Goal: Feedback & Contribution: Submit feedback/report problem

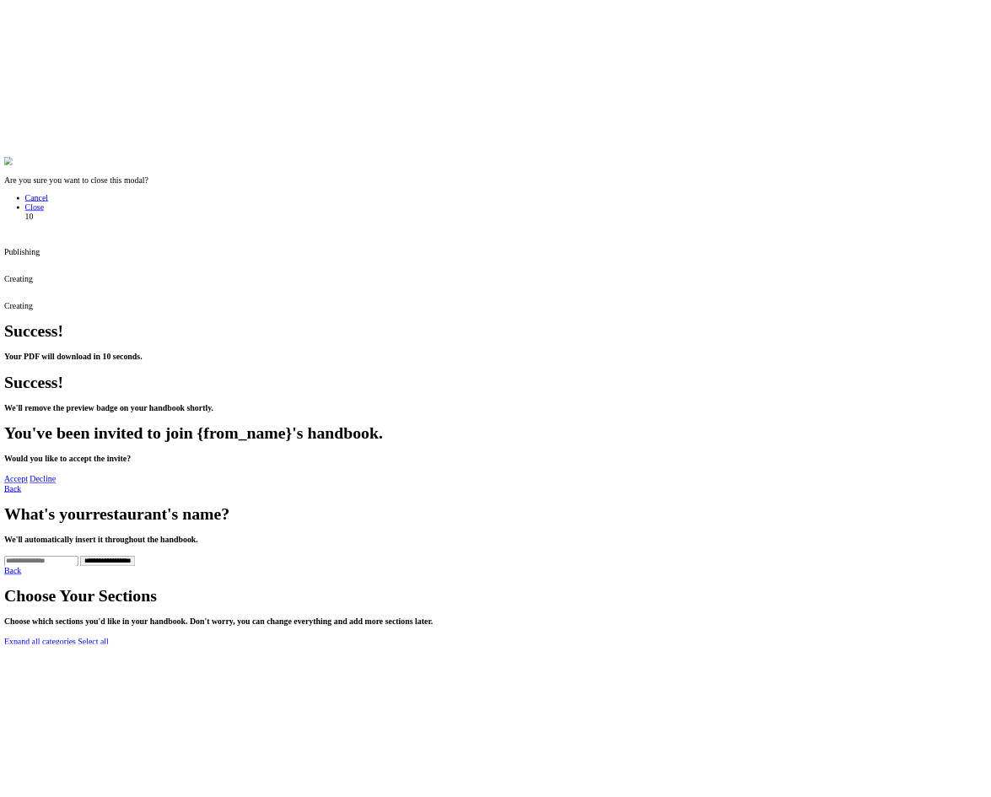
scroll to position [627, 0]
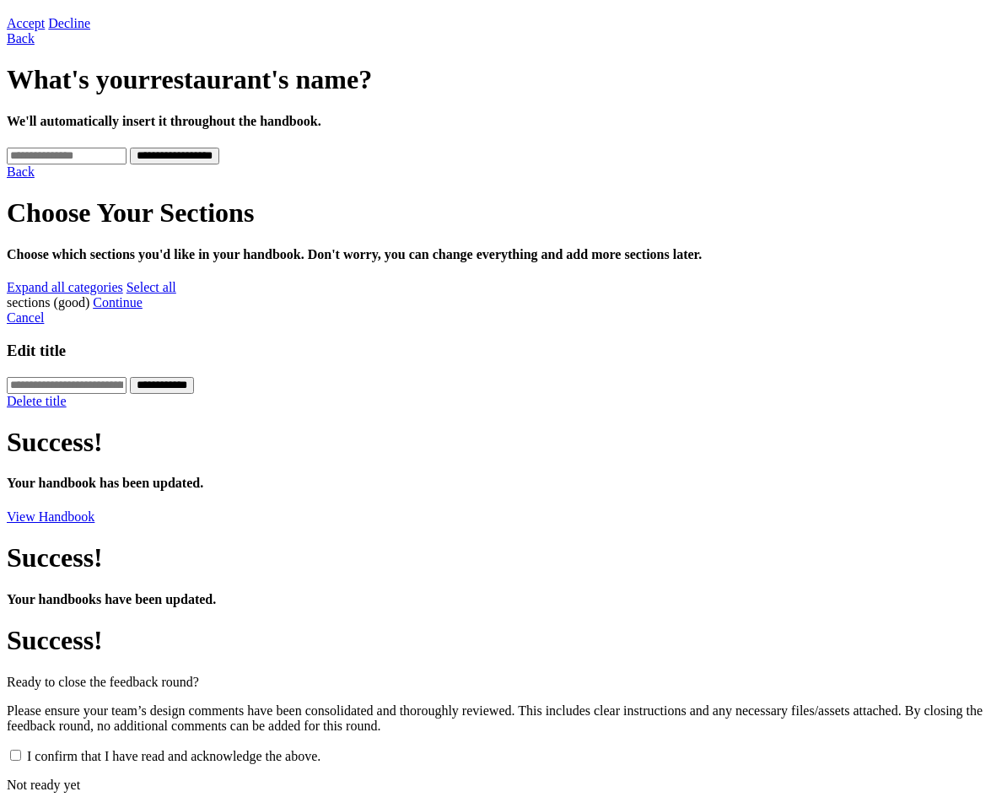
scroll to position [0, 0]
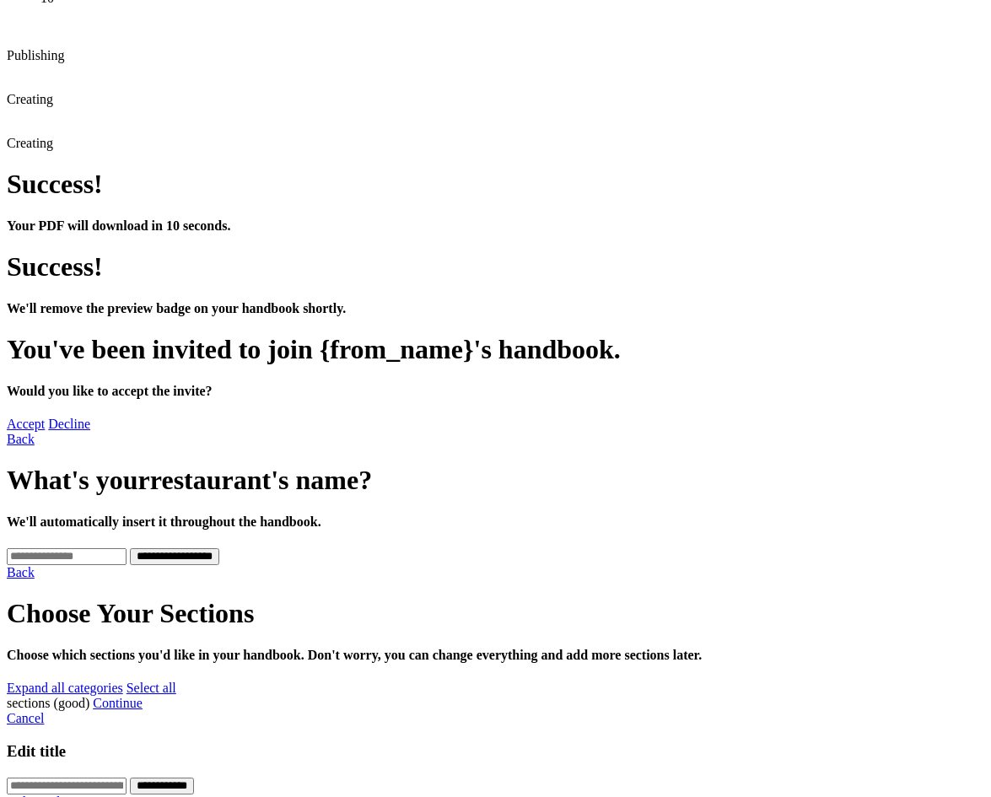
scroll to position [84, 0]
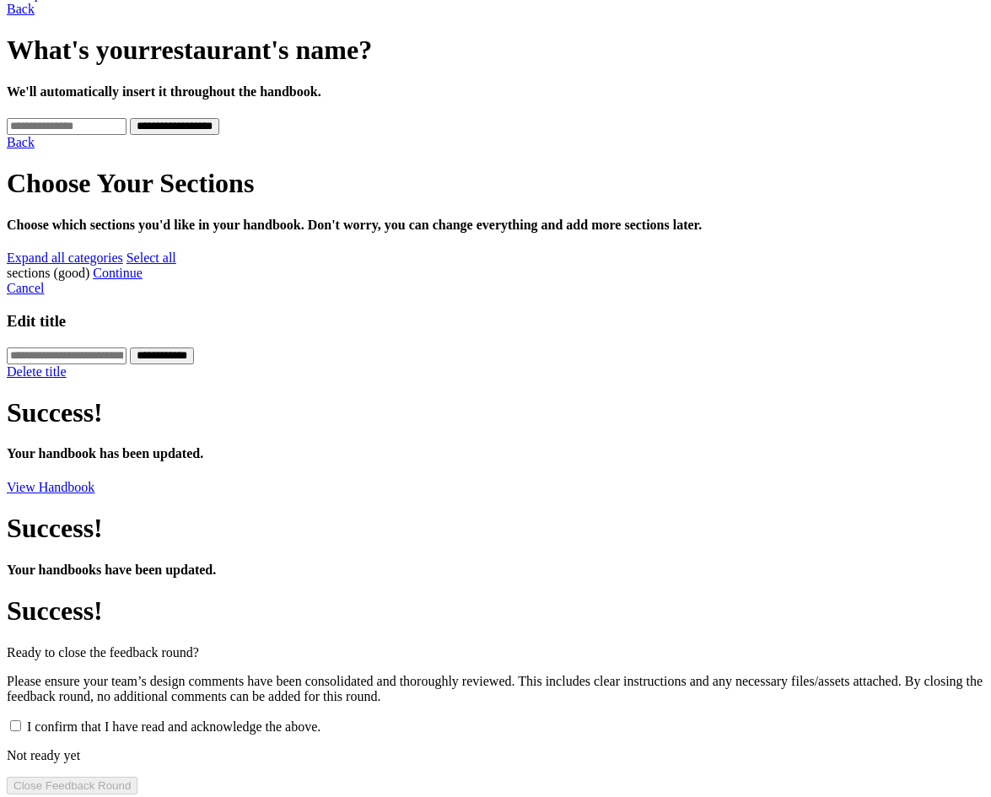
scroll to position [0, 0]
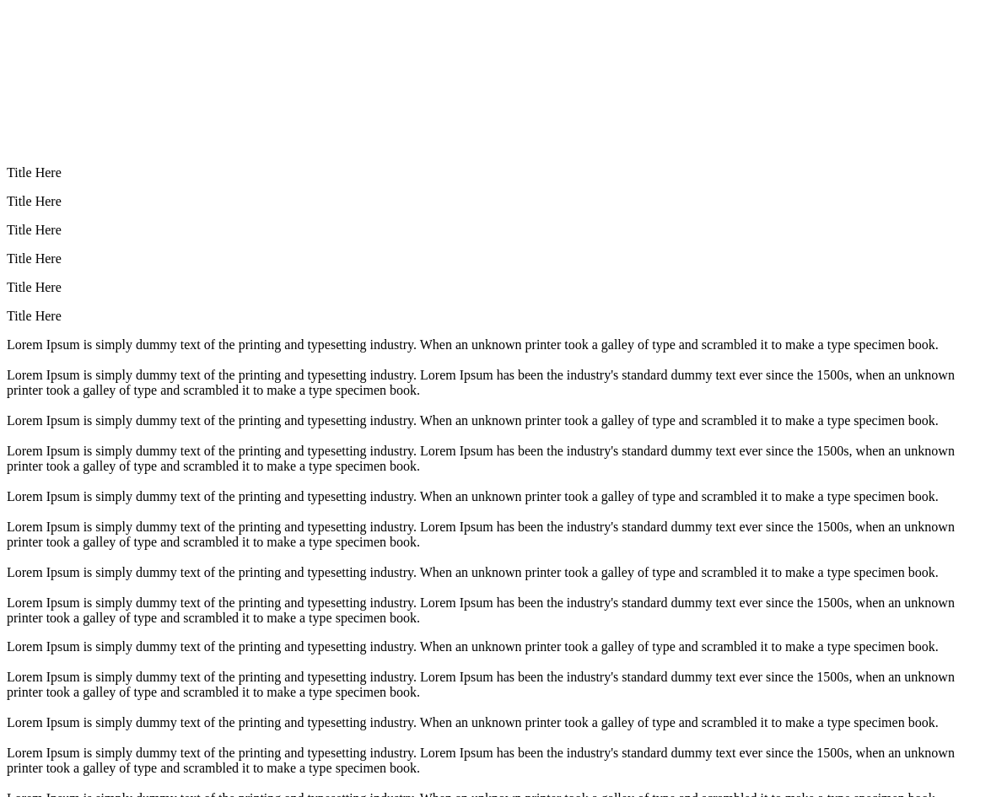
scroll to position [2896, 0]
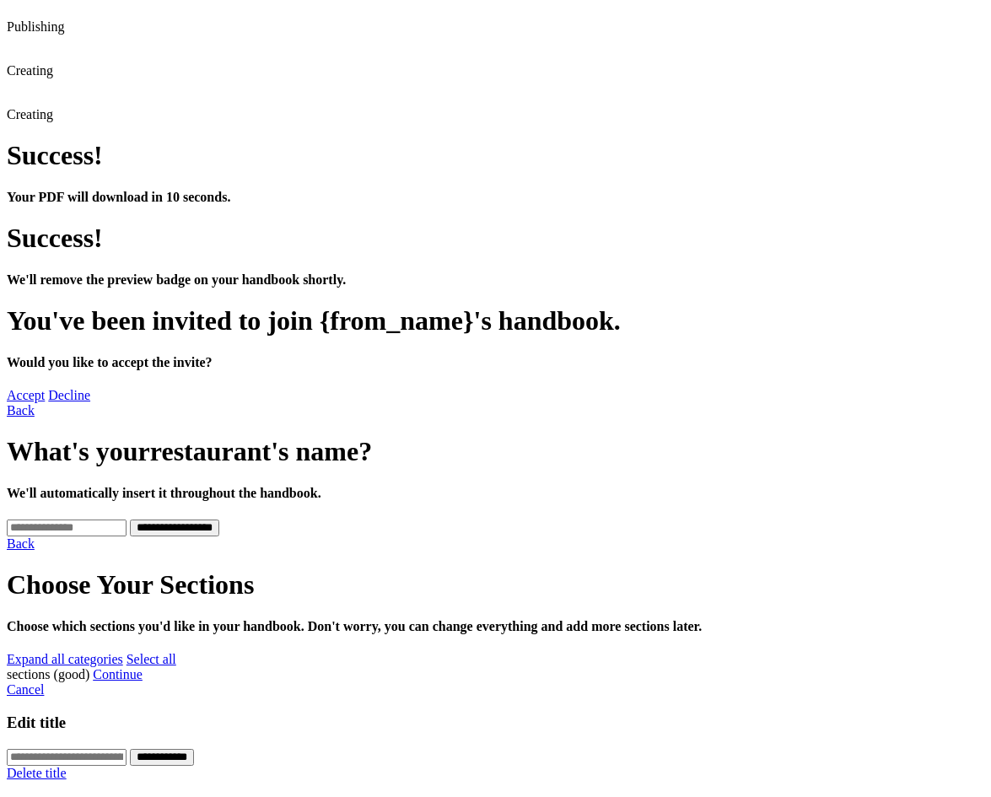
scroll to position [61, 0]
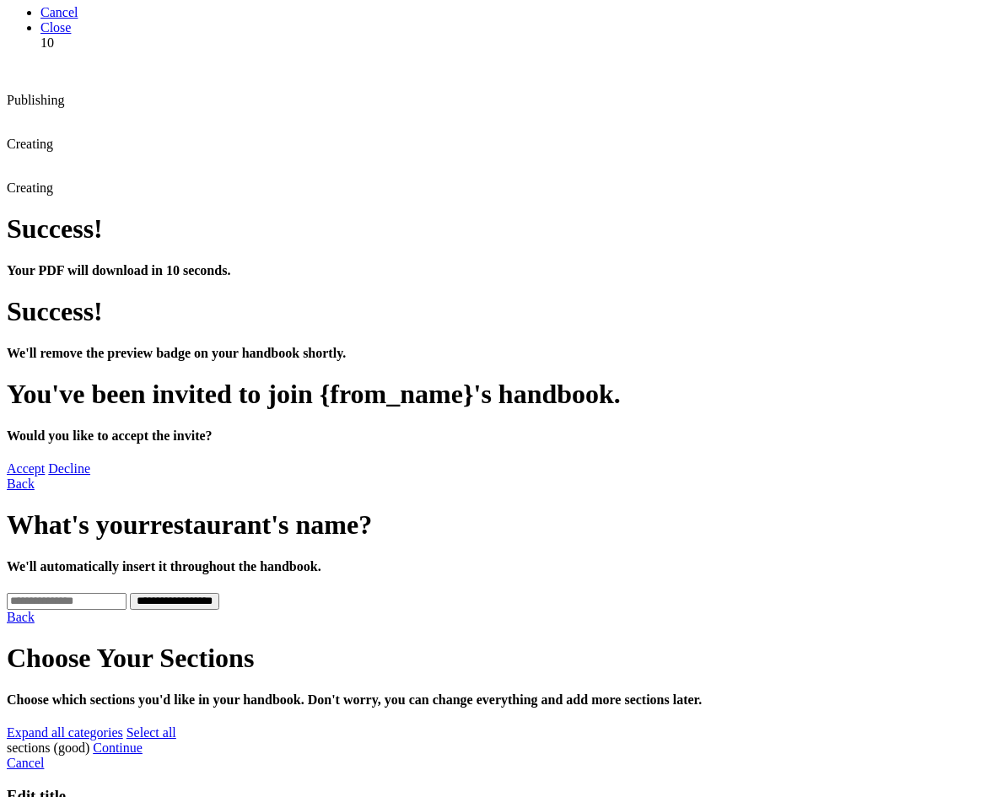
drag, startPoint x: 743, startPoint y: 298, endPoint x: 246, endPoint y: 221, distance: 502.7
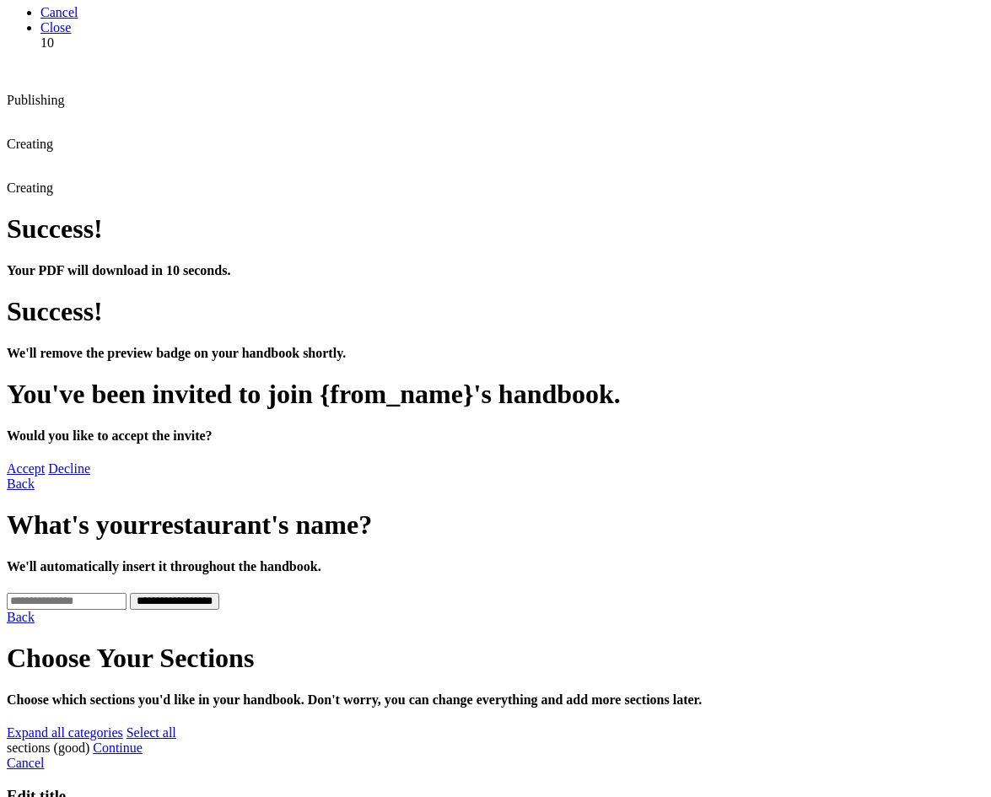
drag, startPoint x: 0, startPoint y: 0, endPoint x: 249, endPoint y: 213, distance: 327.7
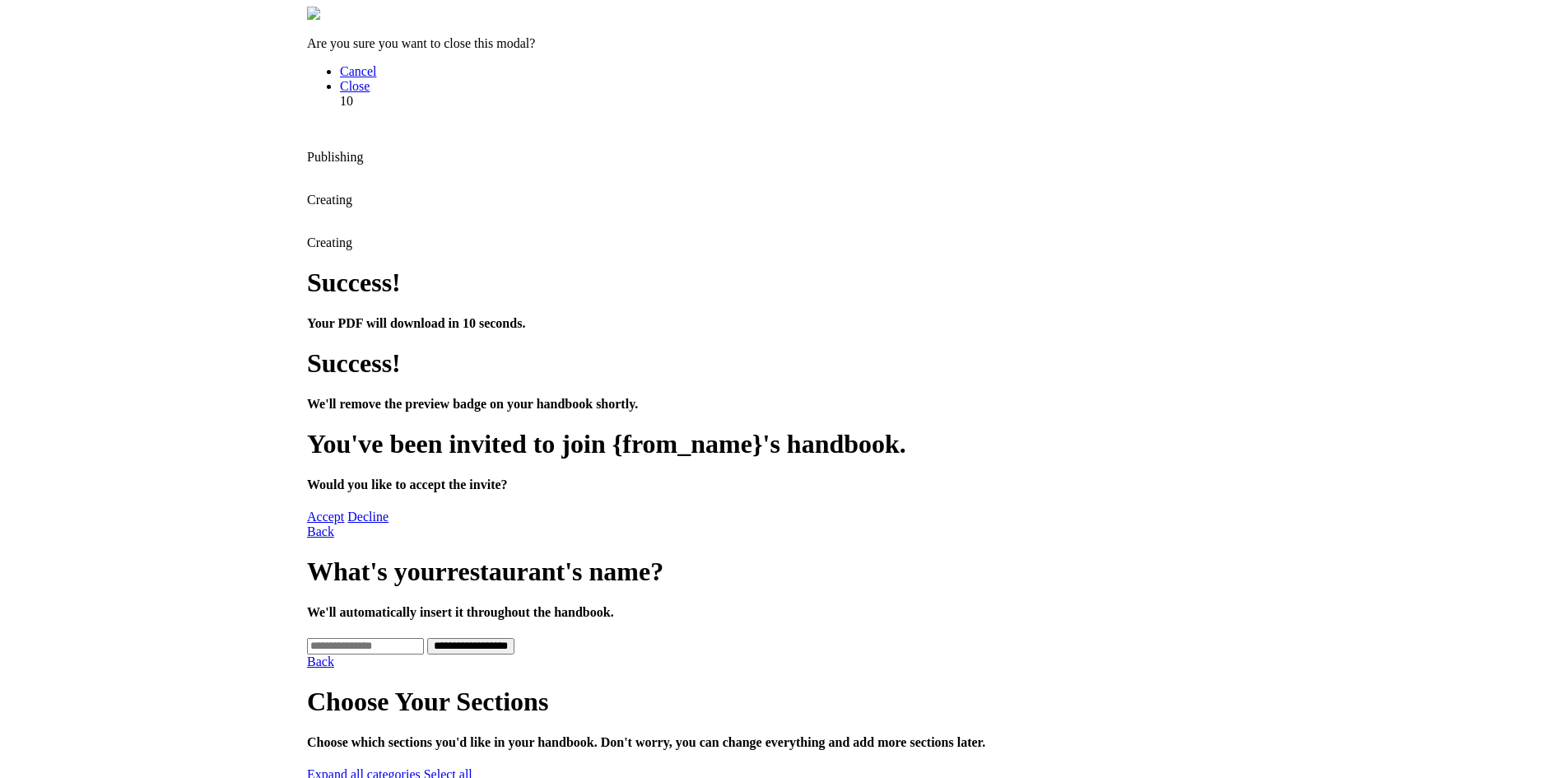
scroll to position [0, 0]
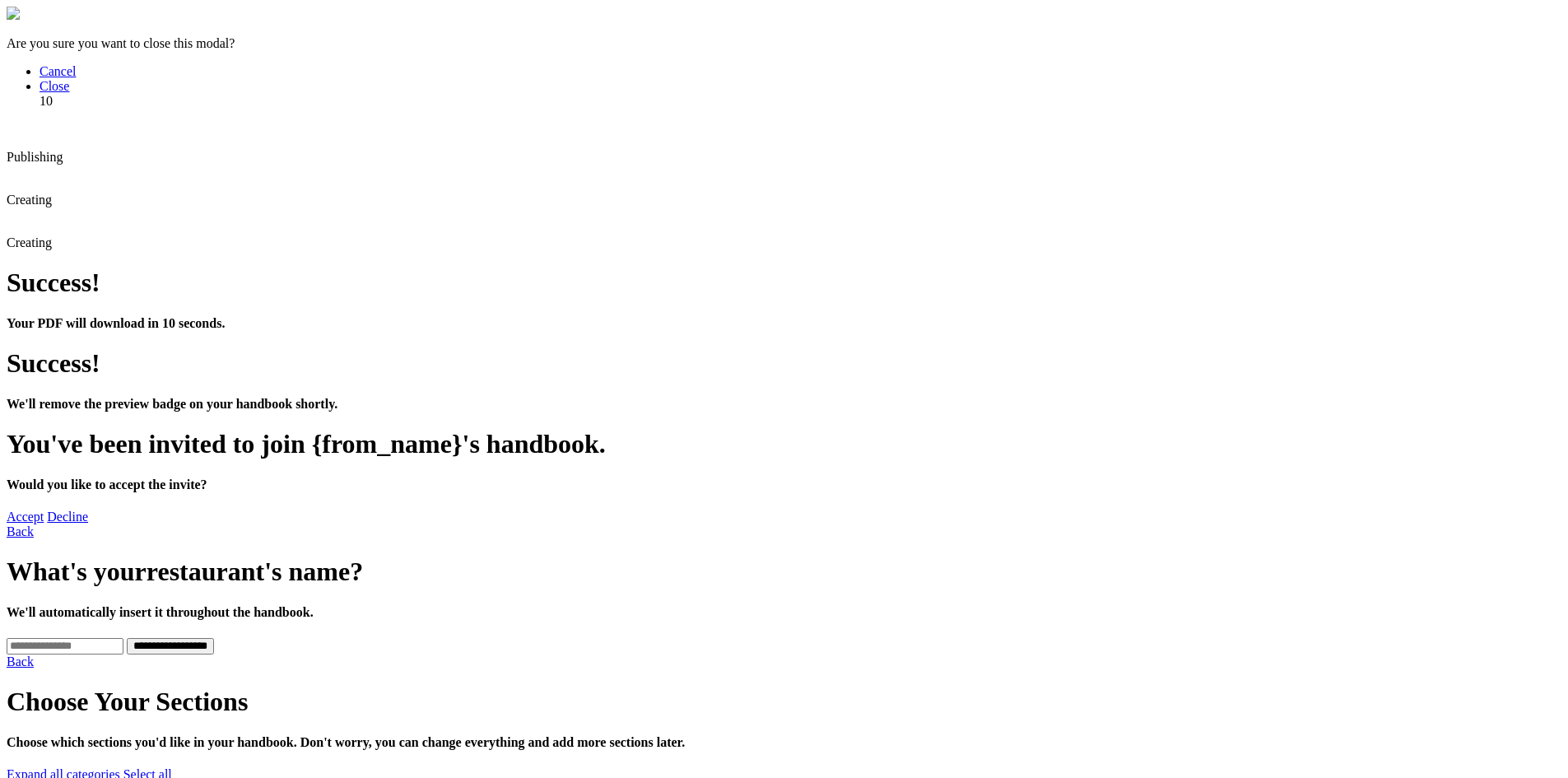
type input "***"
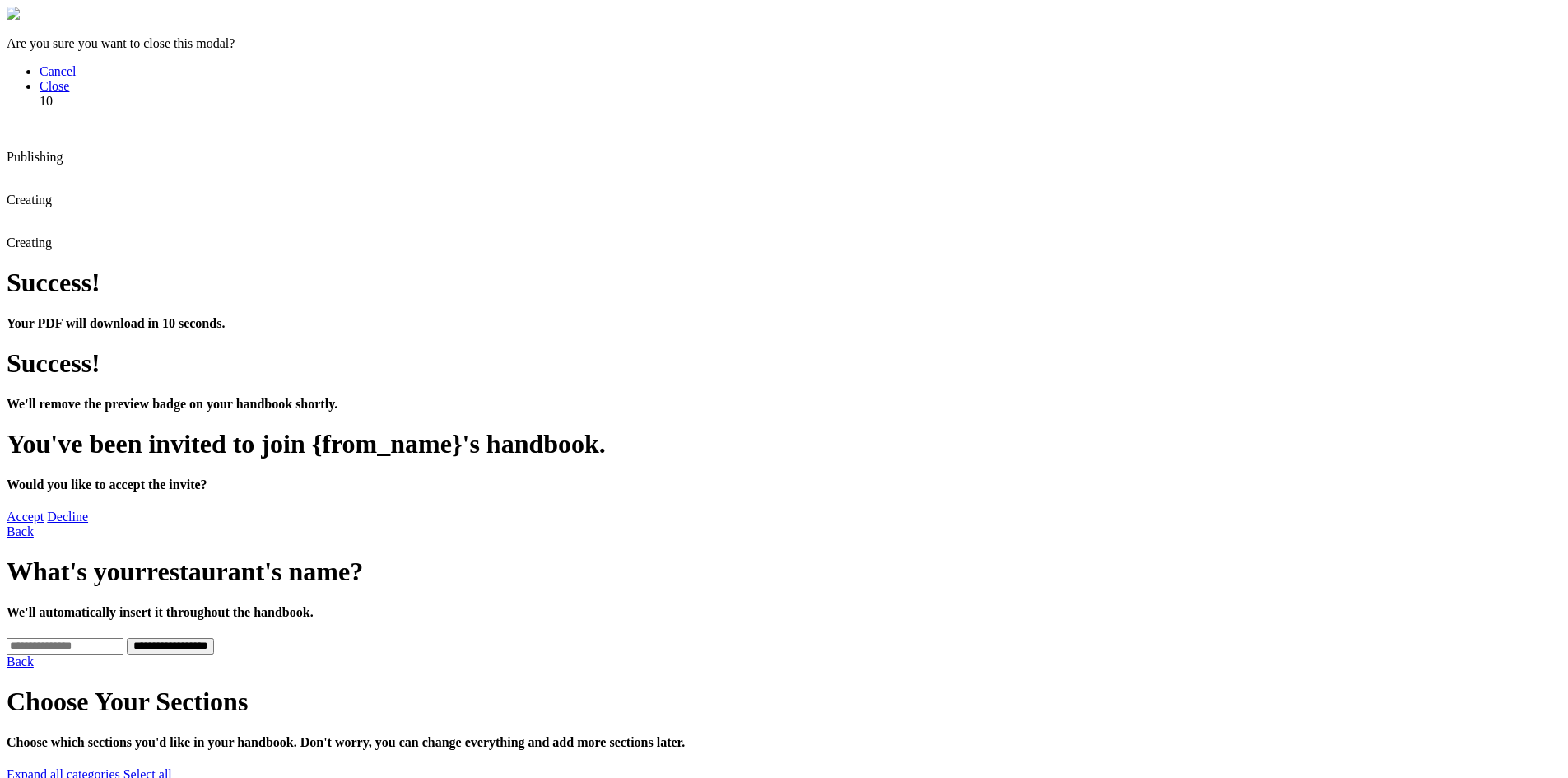
scroll to position [201, 0]
drag, startPoint x: 1278, startPoint y: 443, endPoint x: 1316, endPoint y: 419, distance: 44.9
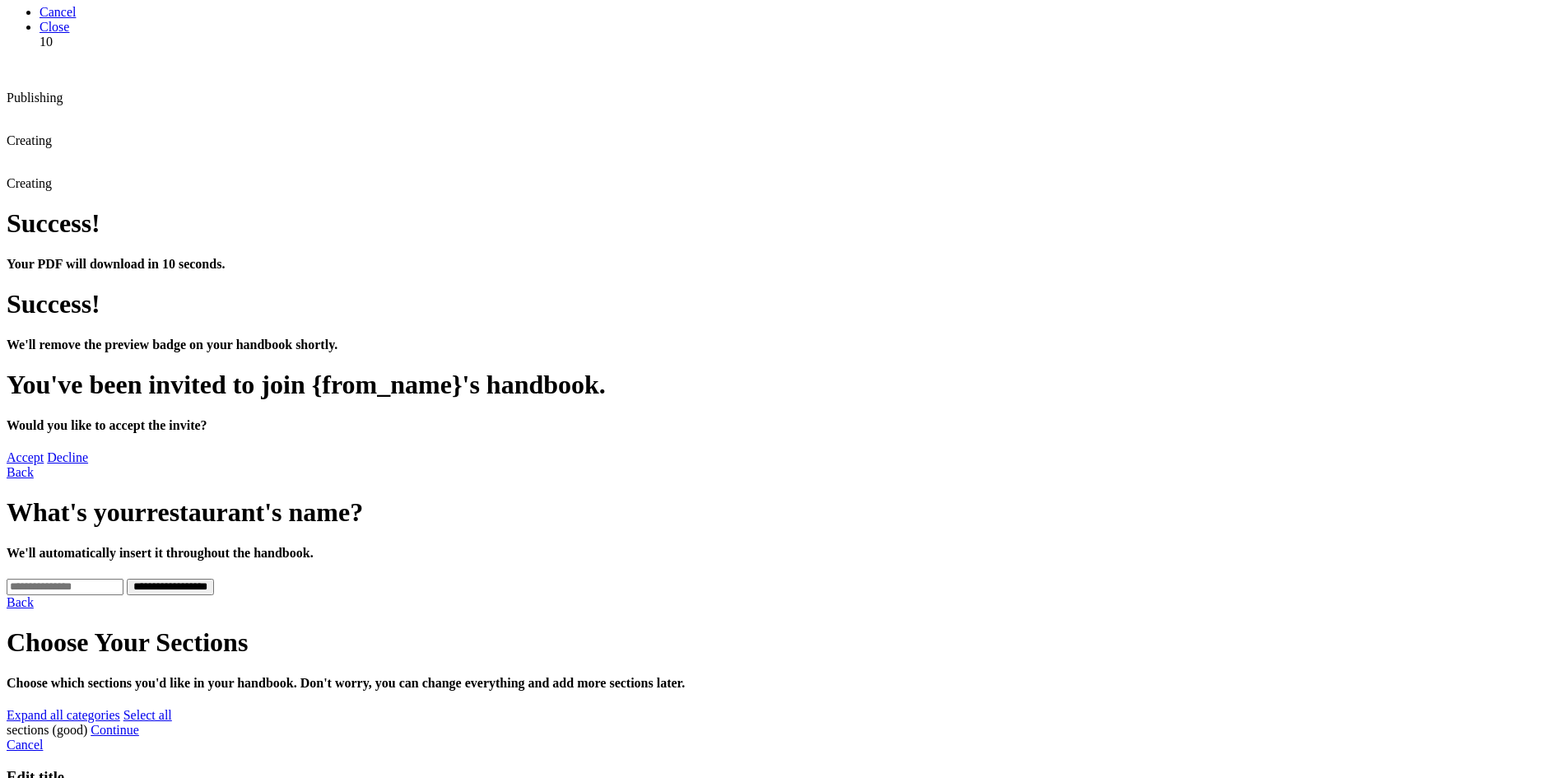
scroll to position [82, 0]
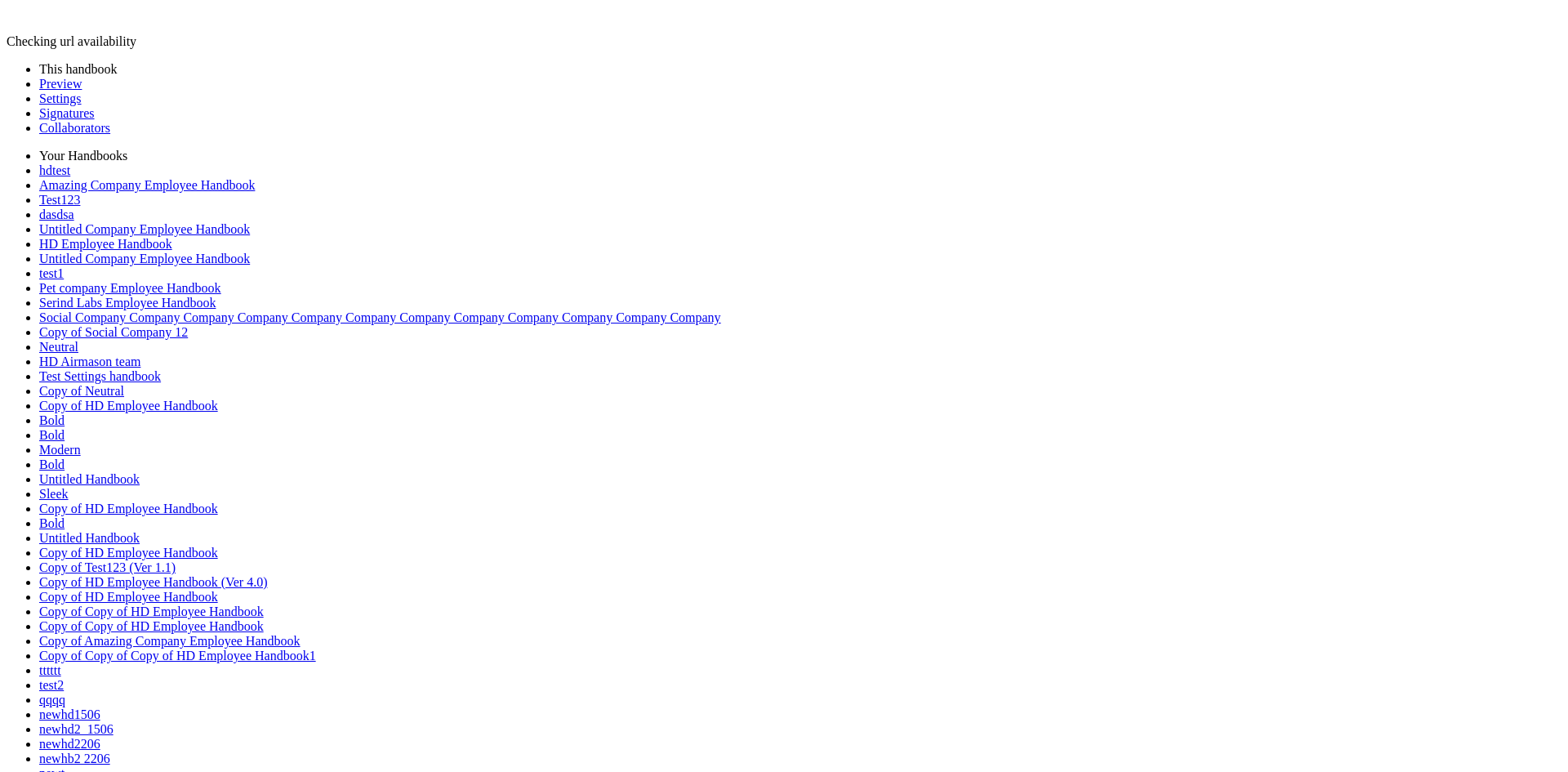
drag, startPoint x: 1022, startPoint y: 488, endPoint x: 1022, endPoint y: 544, distance: 56.0
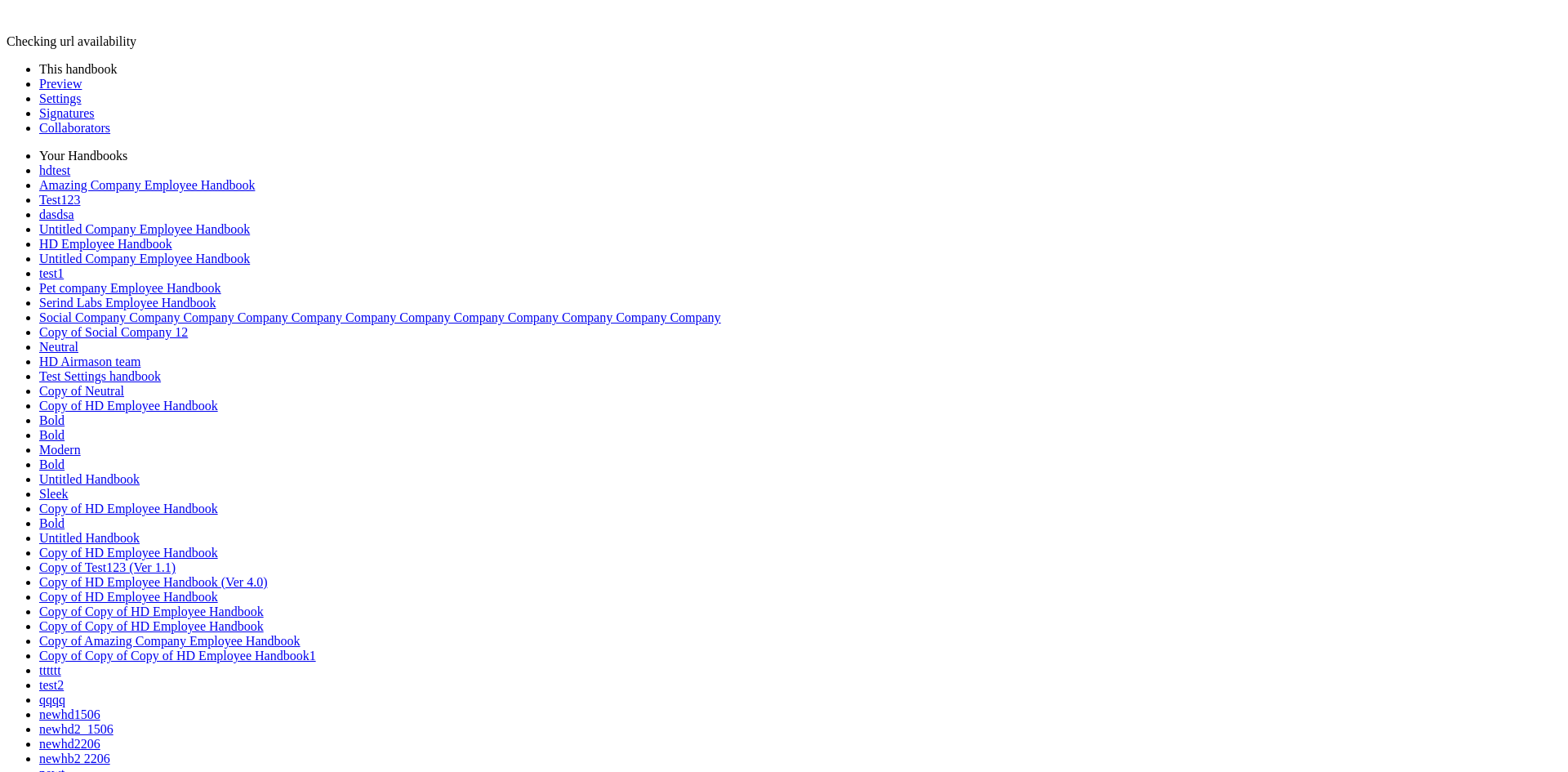
type input "**********"
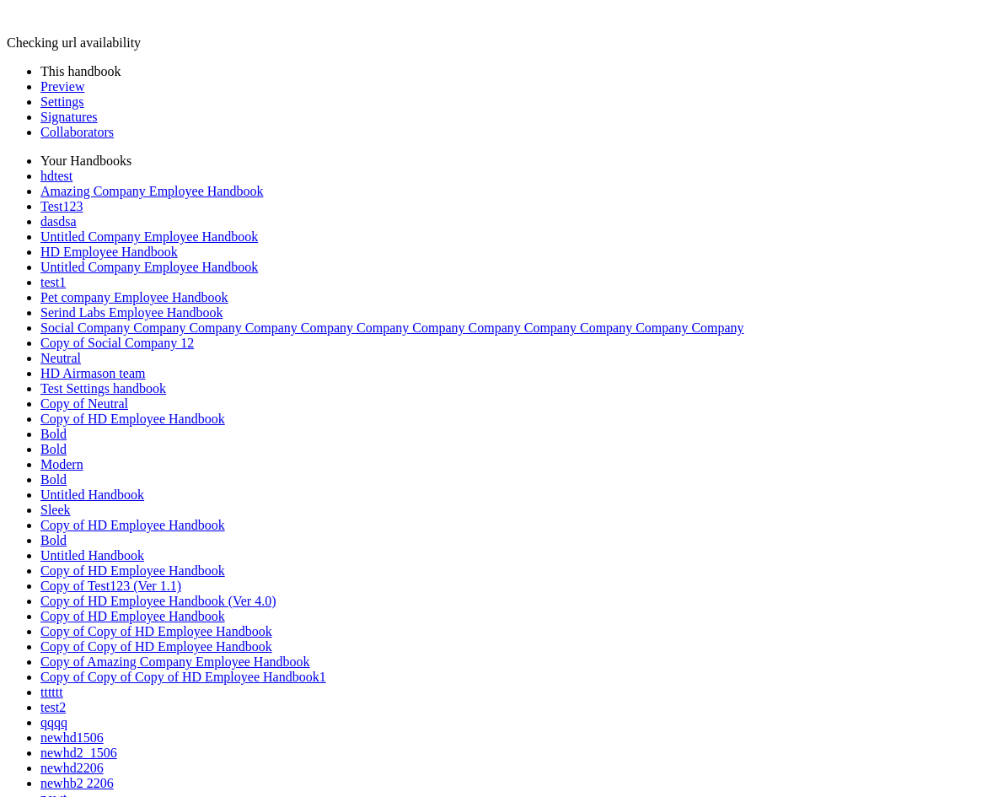
drag, startPoint x: 0, startPoint y: 0, endPoint x: 987, endPoint y: 135, distance: 996.6
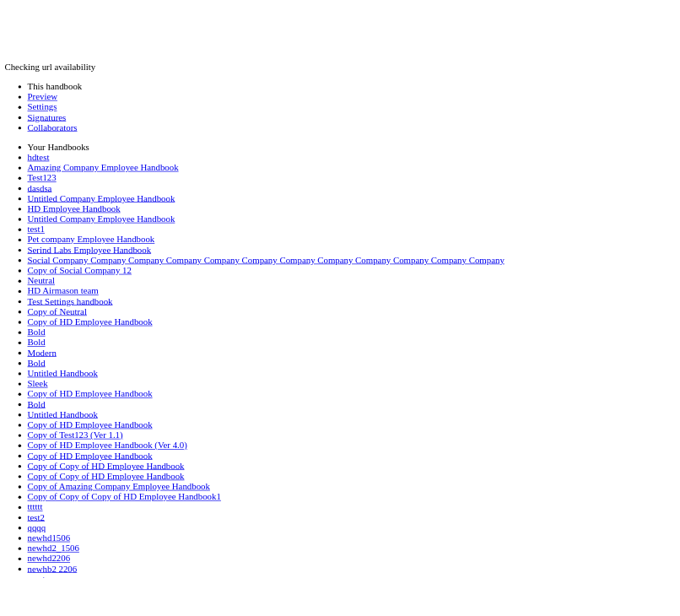
scroll to position [0, 0]
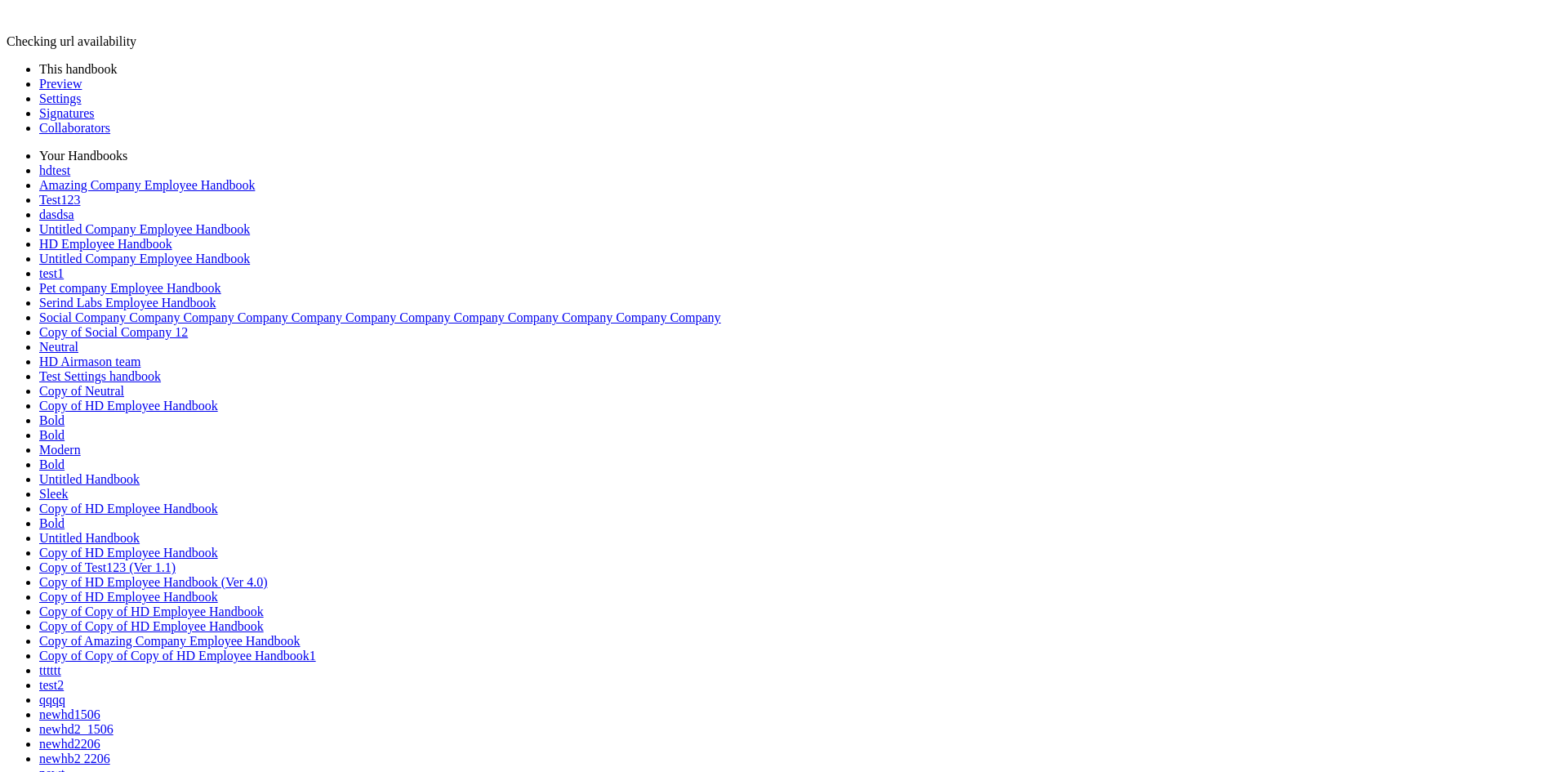
click at [1345, 118] on div at bounding box center [1345, 118] width 0 height 0
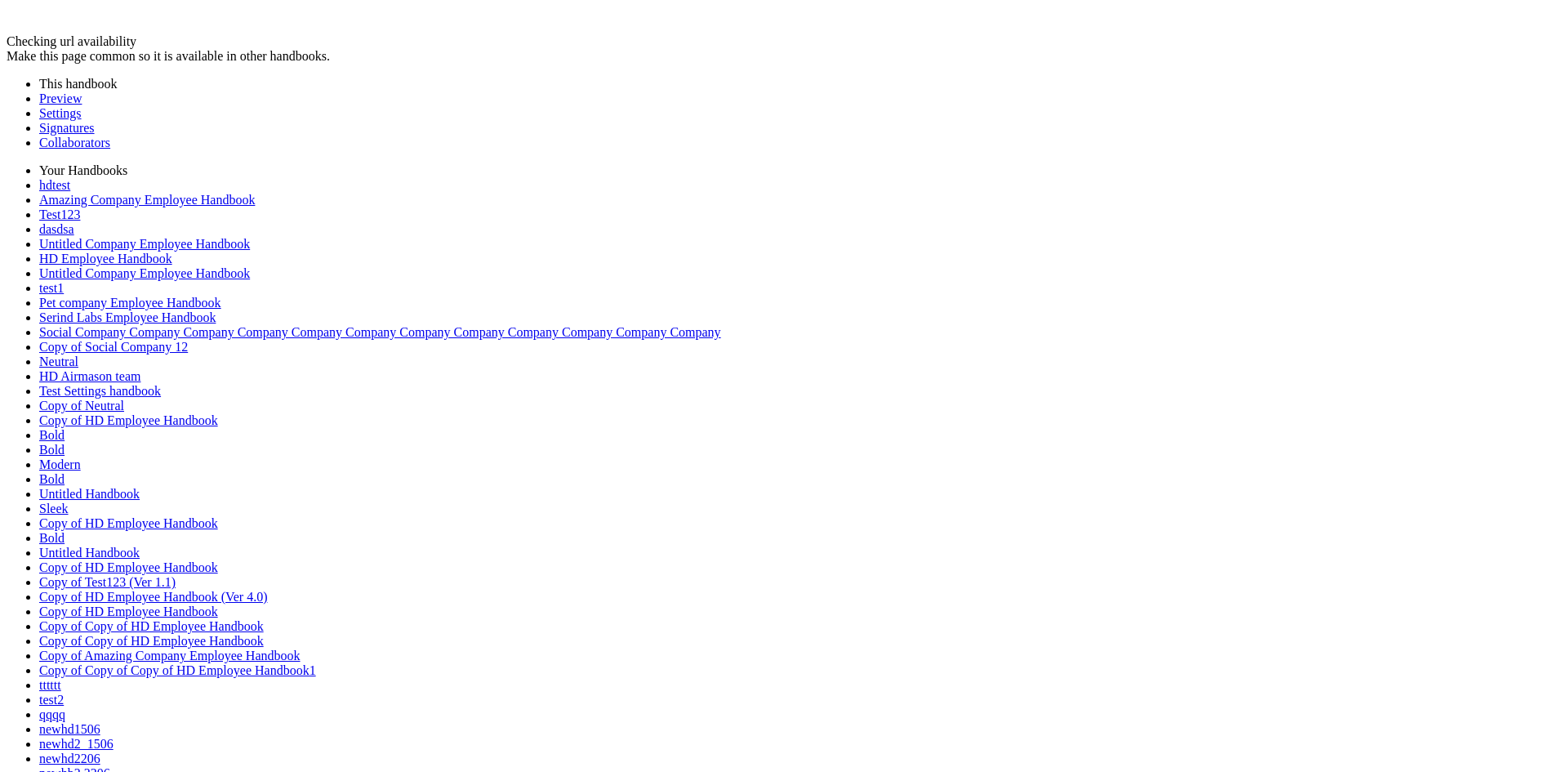
drag, startPoint x: 1325, startPoint y: 108, endPoint x: 1509, endPoint y: 101, distance: 184.1
copy div "rejected with feedback"
